Goal: Task Accomplishment & Management: Complete application form

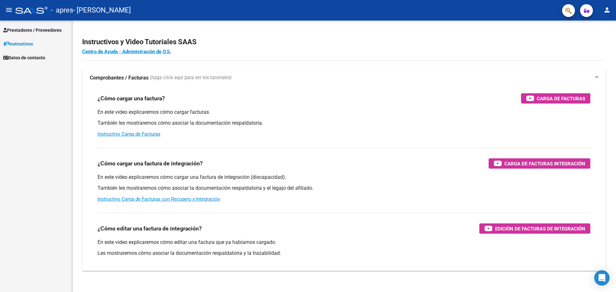
click at [26, 28] on span "Prestadores / Proveedores" at bounding box center [32, 30] width 58 height 7
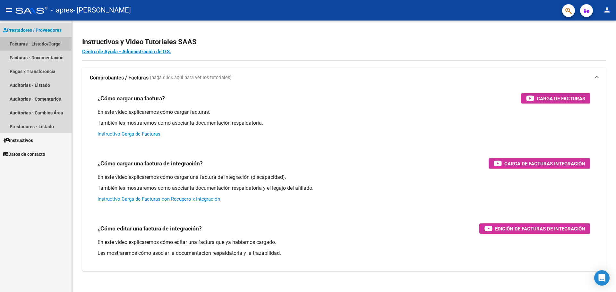
click at [35, 39] on link "Facturas - Listado/Carga" at bounding box center [36, 44] width 72 height 14
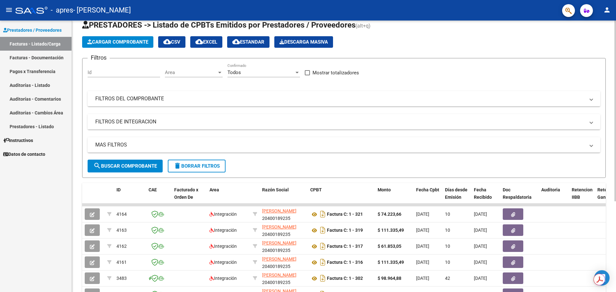
scroll to position [32, 0]
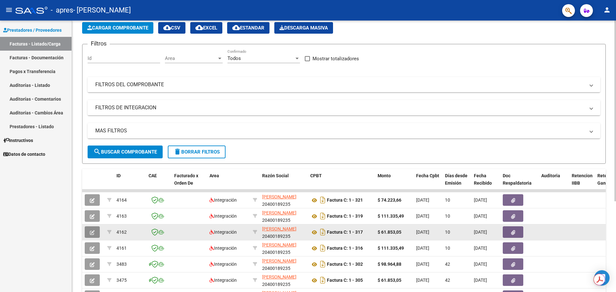
click at [97, 228] on button "button" at bounding box center [92, 232] width 15 height 12
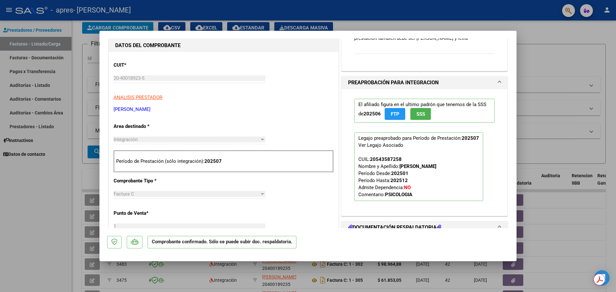
scroll to position [64, 0]
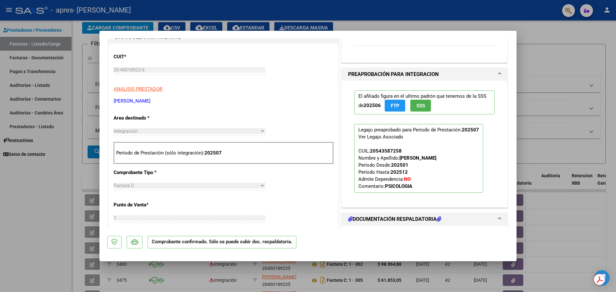
click at [548, 173] on div at bounding box center [308, 146] width 616 height 292
type input "$ 0,00"
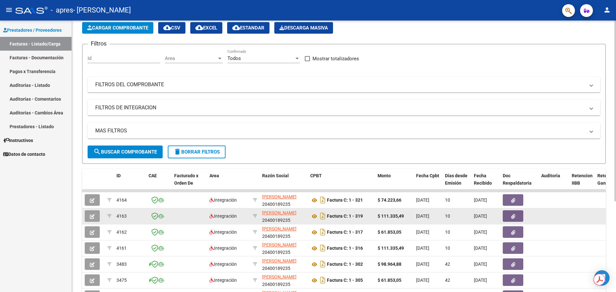
click at [92, 214] on icon "button" at bounding box center [92, 216] width 5 height 5
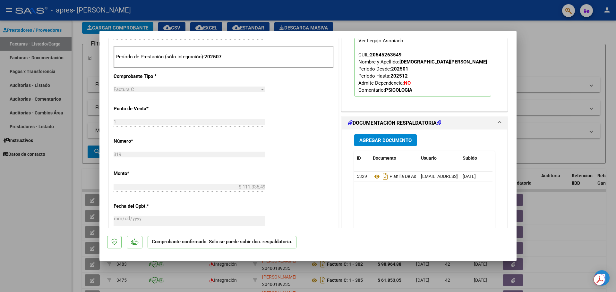
click at [573, 133] on div at bounding box center [308, 146] width 616 height 292
type input "$ 0,00"
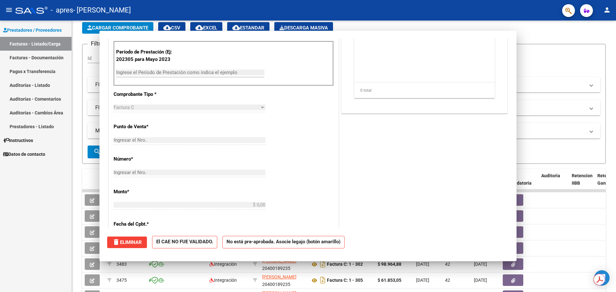
scroll to position [156, 0]
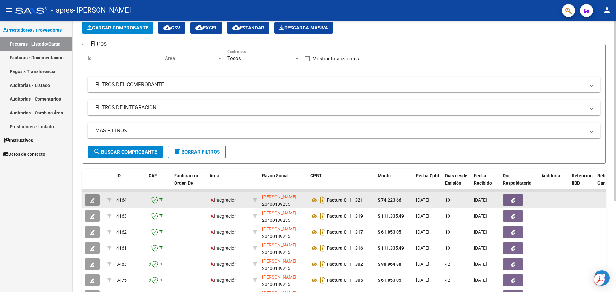
click at [97, 201] on button "button" at bounding box center [92, 200] width 15 height 12
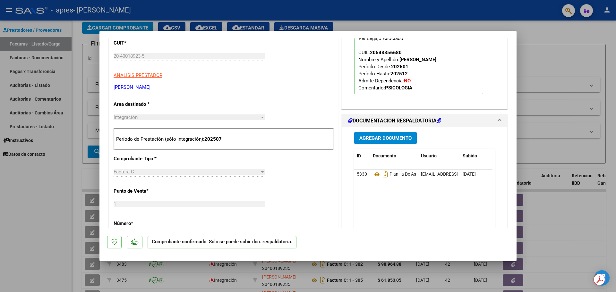
scroll to position [96, 0]
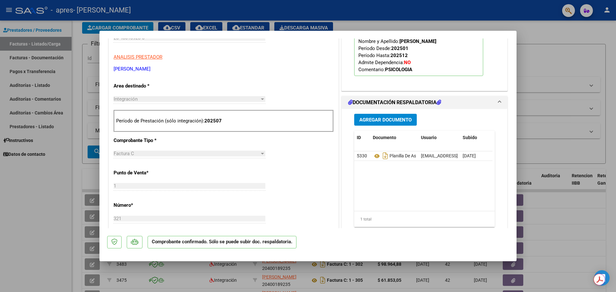
click at [59, 212] on div at bounding box center [308, 146] width 616 height 292
type input "$ 0,00"
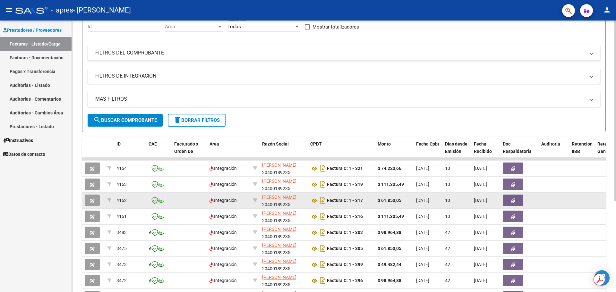
scroll to position [64, 0]
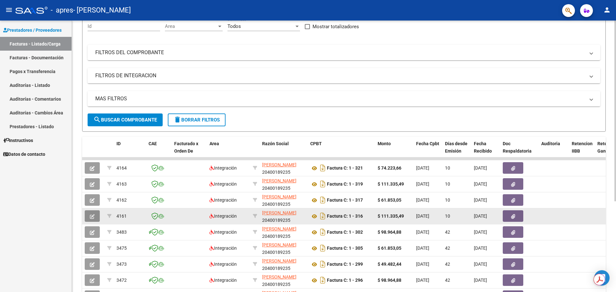
click at [92, 212] on button "button" at bounding box center [92, 216] width 15 height 12
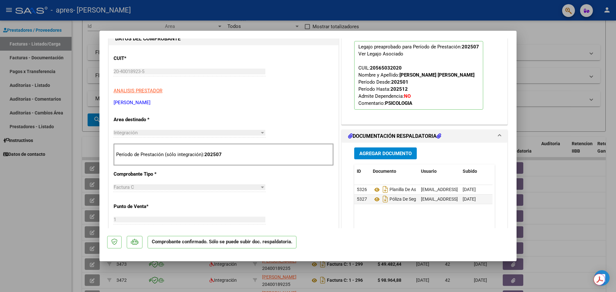
scroll to position [160, 0]
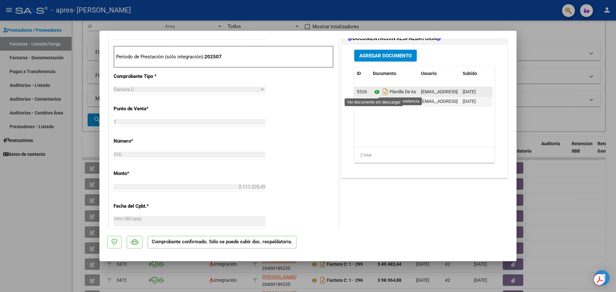
click at [373, 91] on icon at bounding box center [377, 92] width 8 height 8
